Goal: Navigation & Orientation: Understand site structure

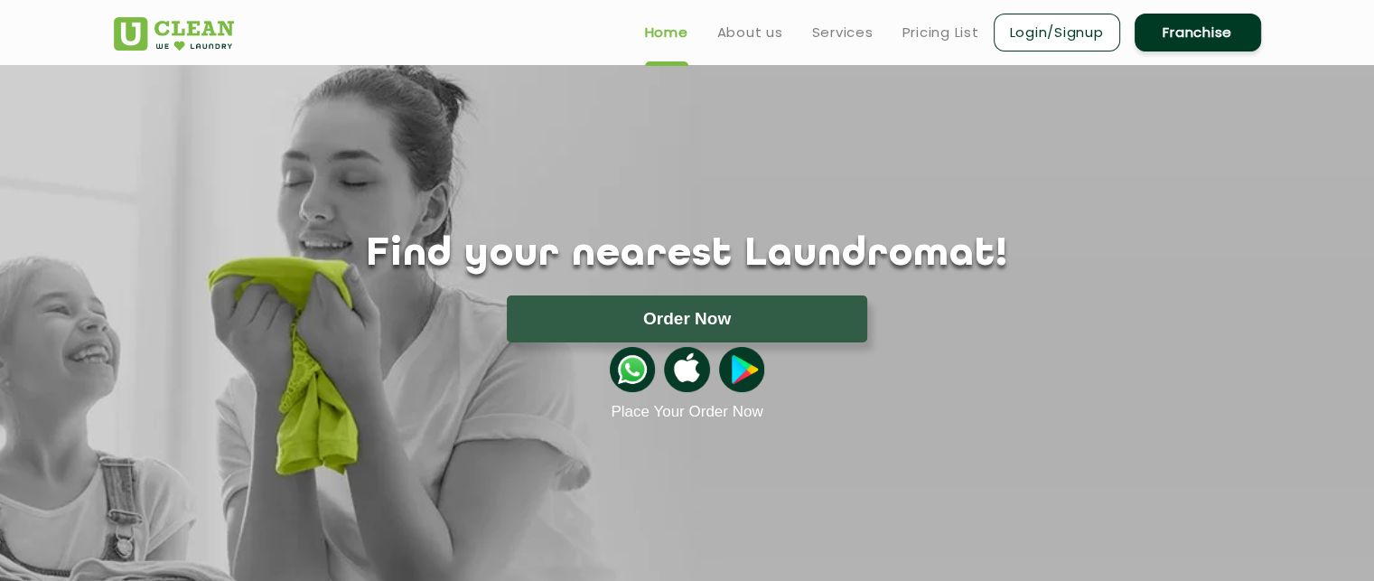
click at [749, 381] on img at bounding box center [741, 369] width 45 height 45
click at [60, 45] on header "Home About us Services Pricing List Login/Signup Franchise" at bounding box center [687, 32] width 1374 height 65
